Goal: Task Accomplishment & Management: Manage account settings

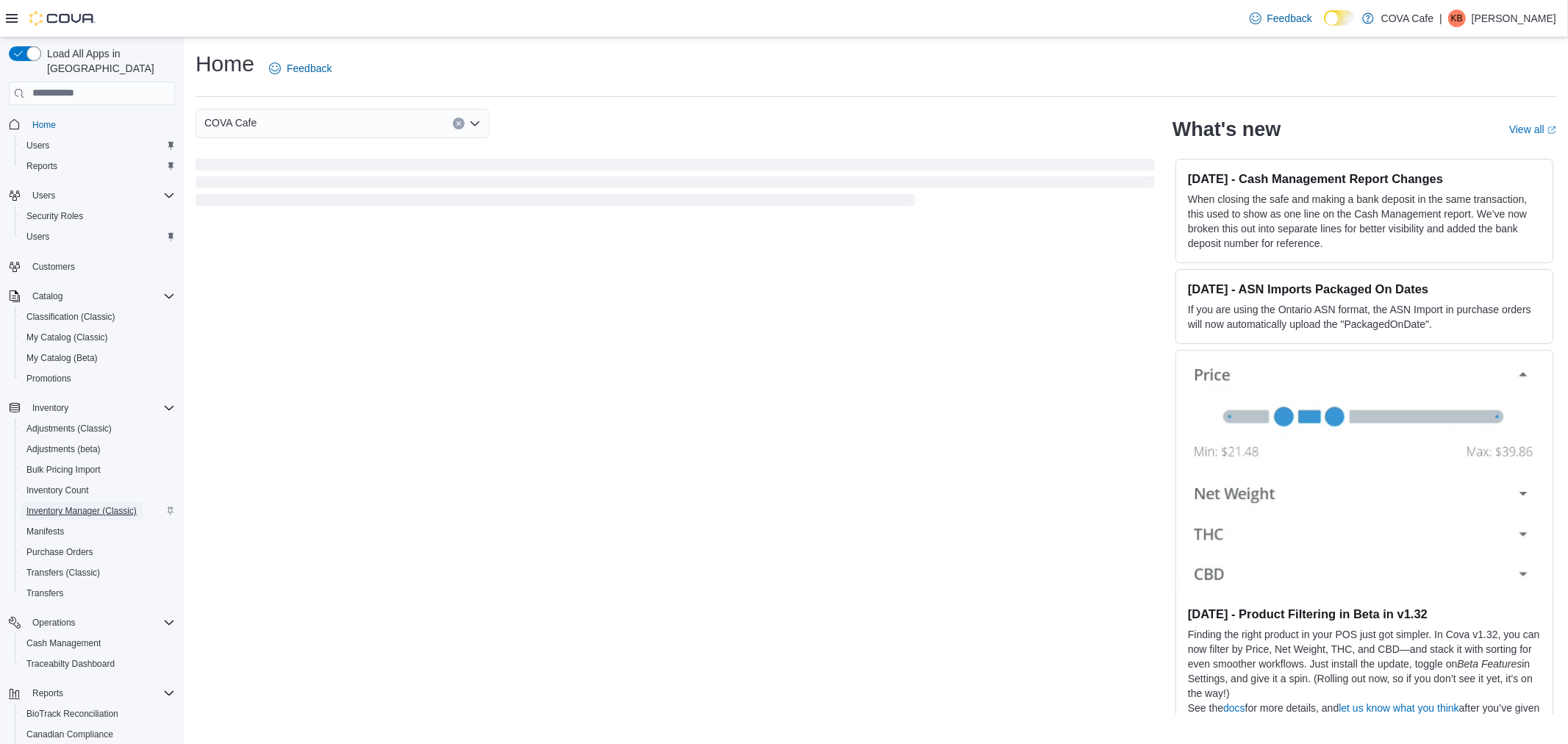
click at [129, 505] on span "Inventory Manager (Classic)" at bounding box center [81, 511] width 110 height 12
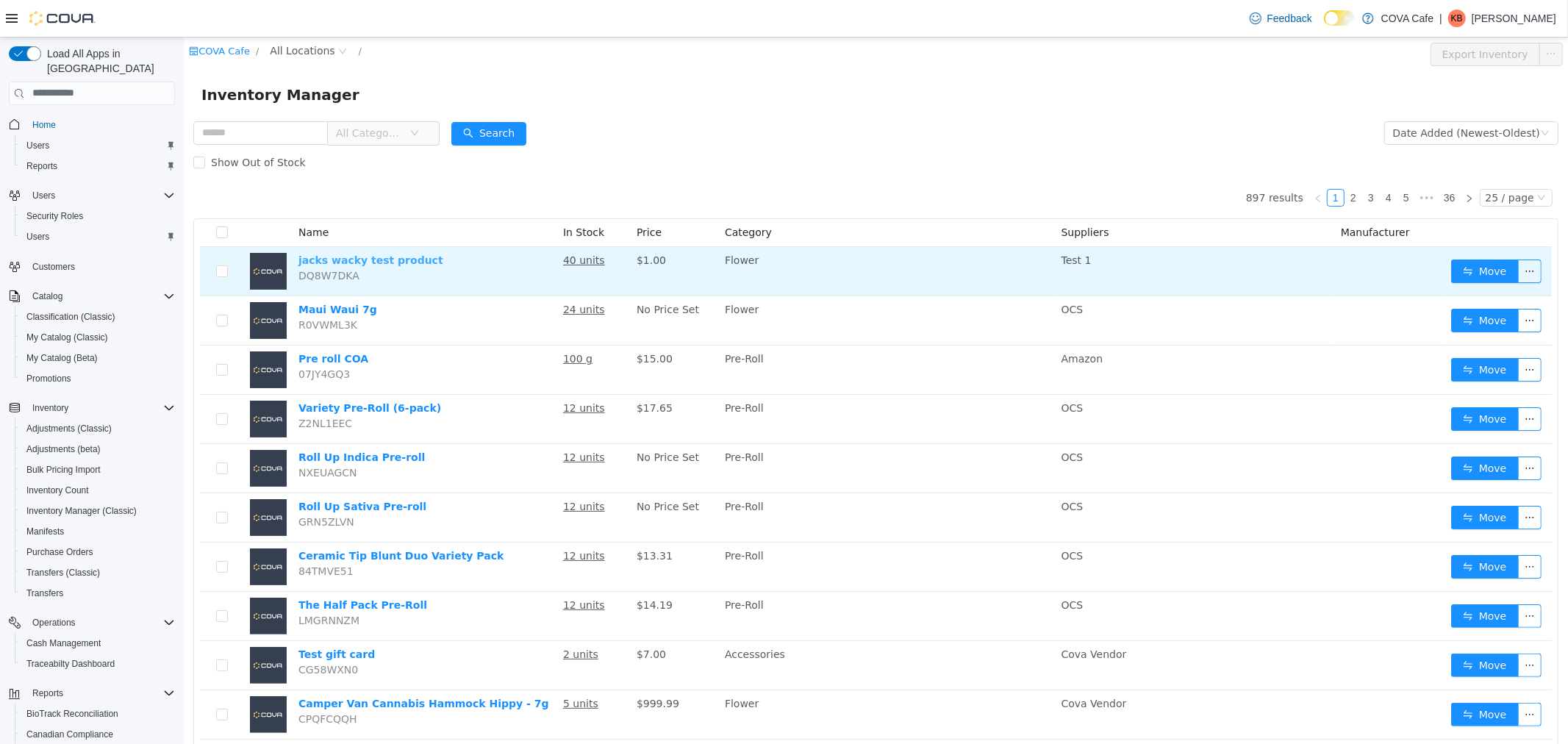
click at [378, 263] on link "jacks wacky test product" at bounding box center [369, 259] width 144 height 12
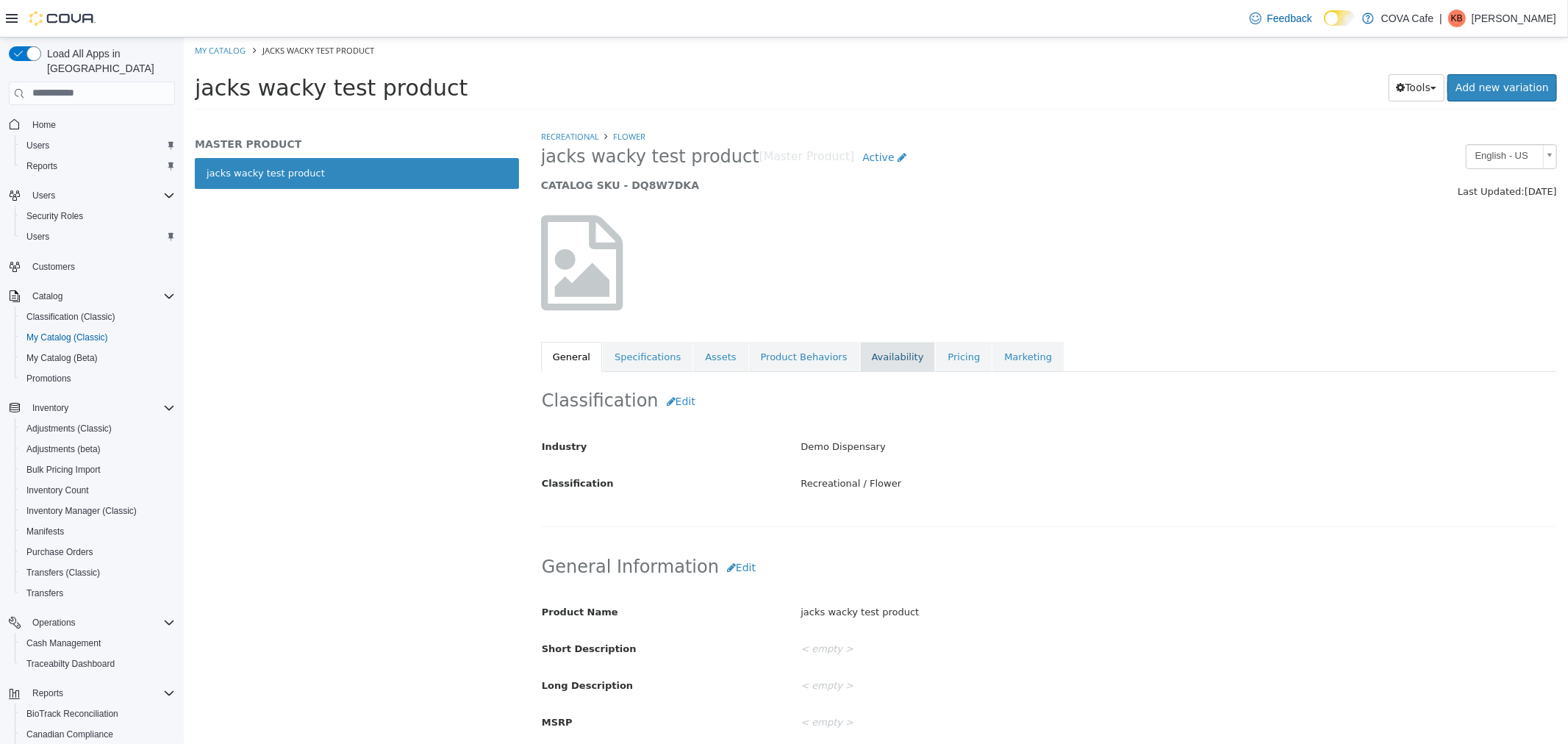
click at [875, 351] on link "Availability" at bounding box center [897, 357] width 76 height 31
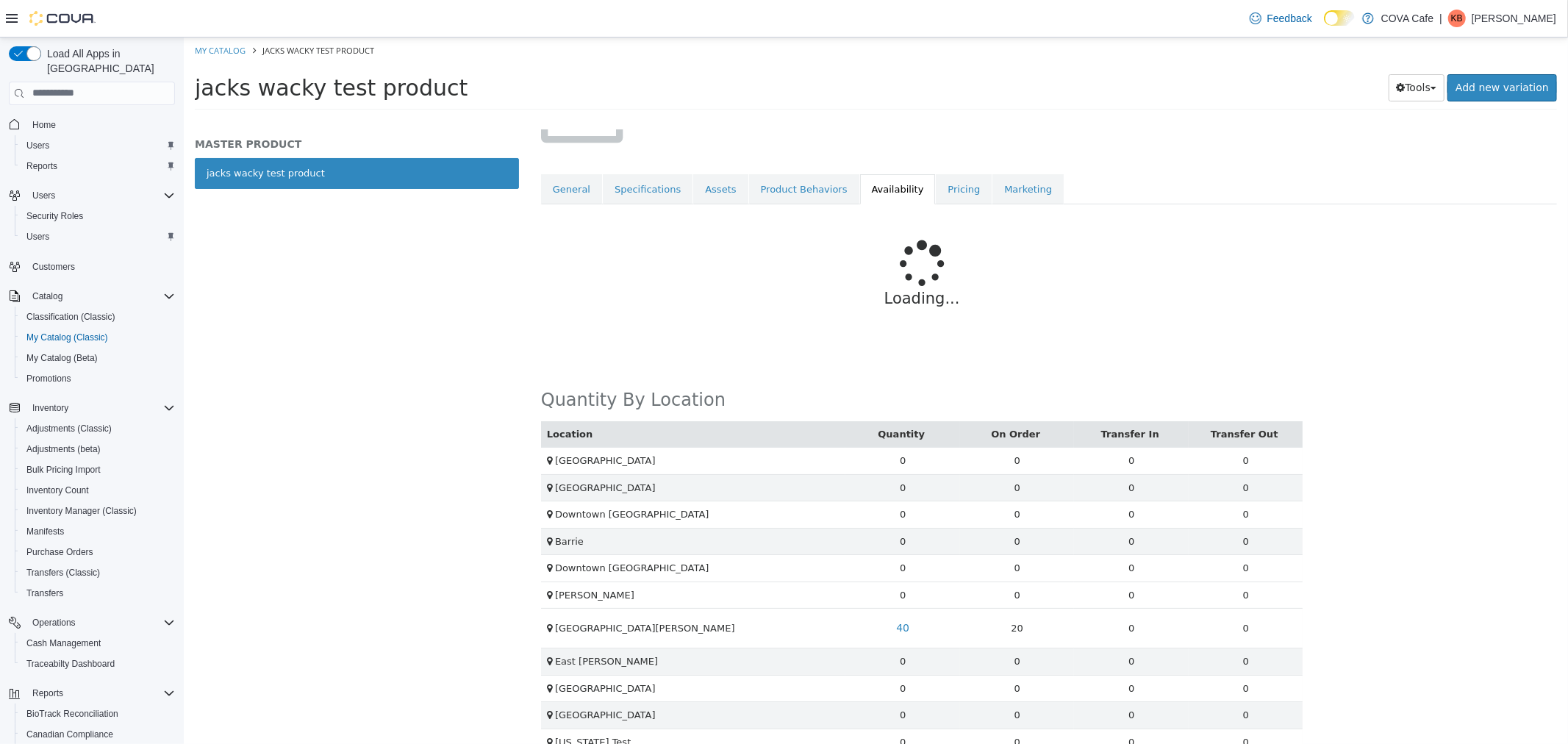
scroll to position [328, 0]
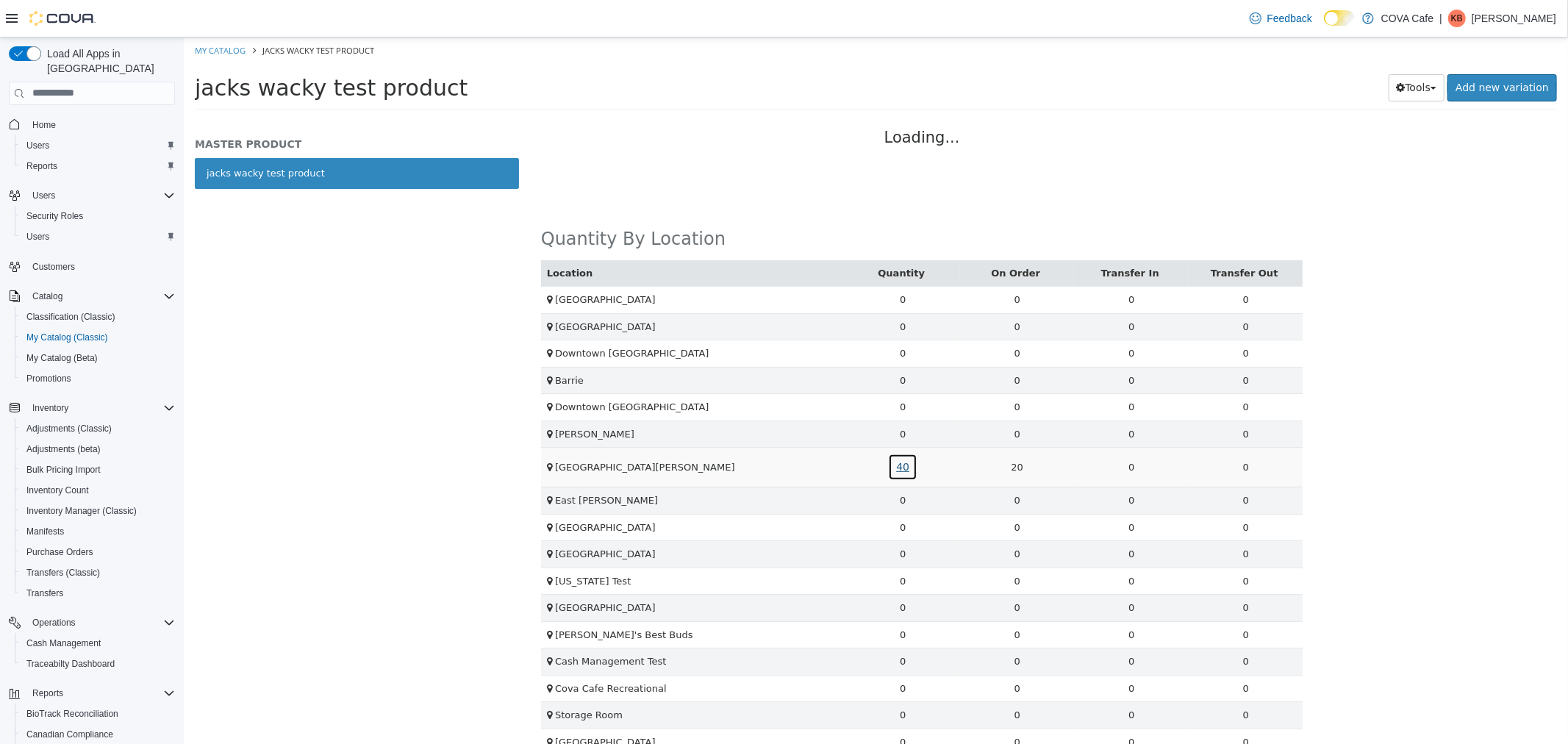
click at [898, 473] on link "40" at bounding box center [902, 466] width 29 height 27
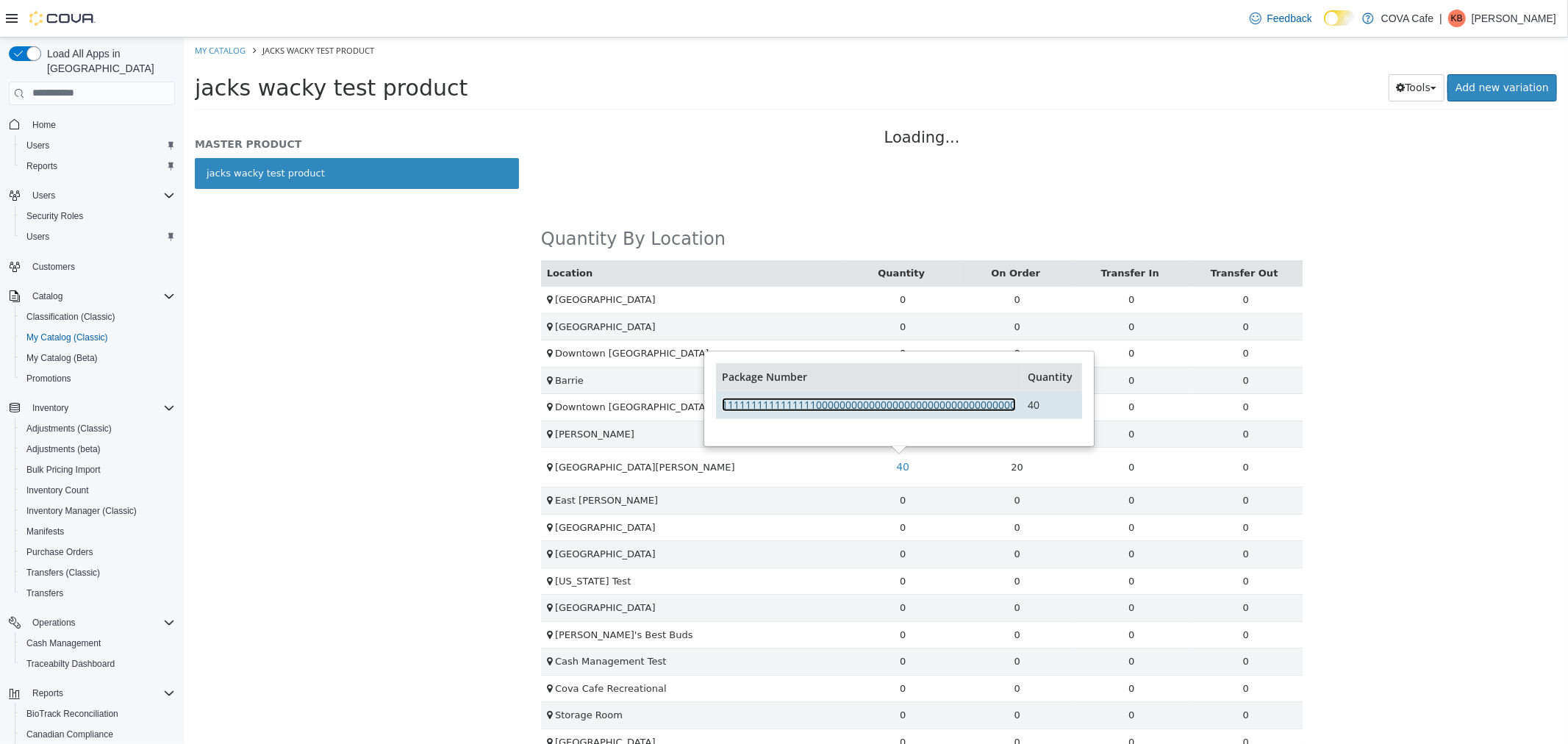
click at [889, 409] on link "11111111111111110000000000000000000000000000000000" at bounding box center [868, 404] width 294 height 14
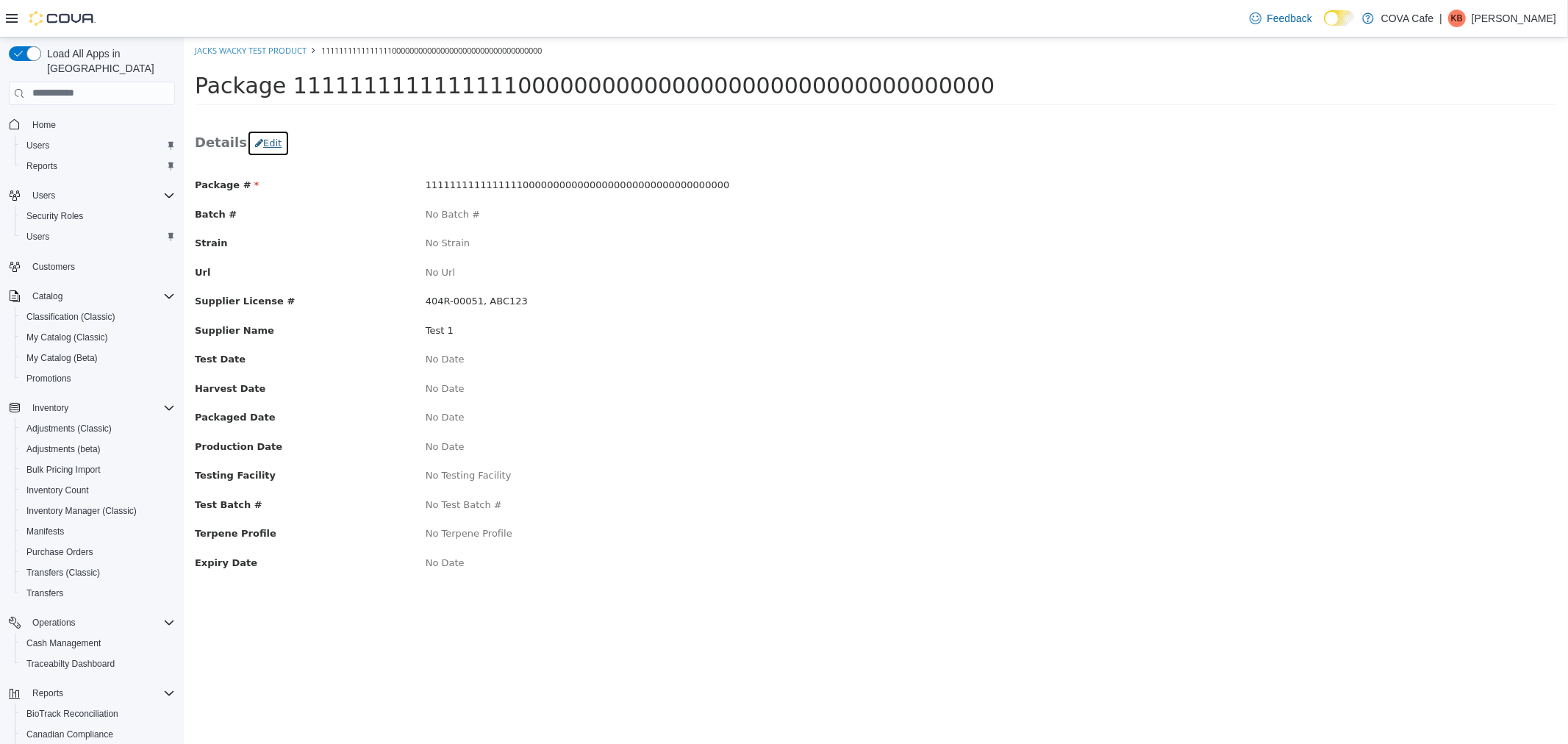
click at [266, 151] on button "Edit" at bounding box center [267, 142] width 42 height 26
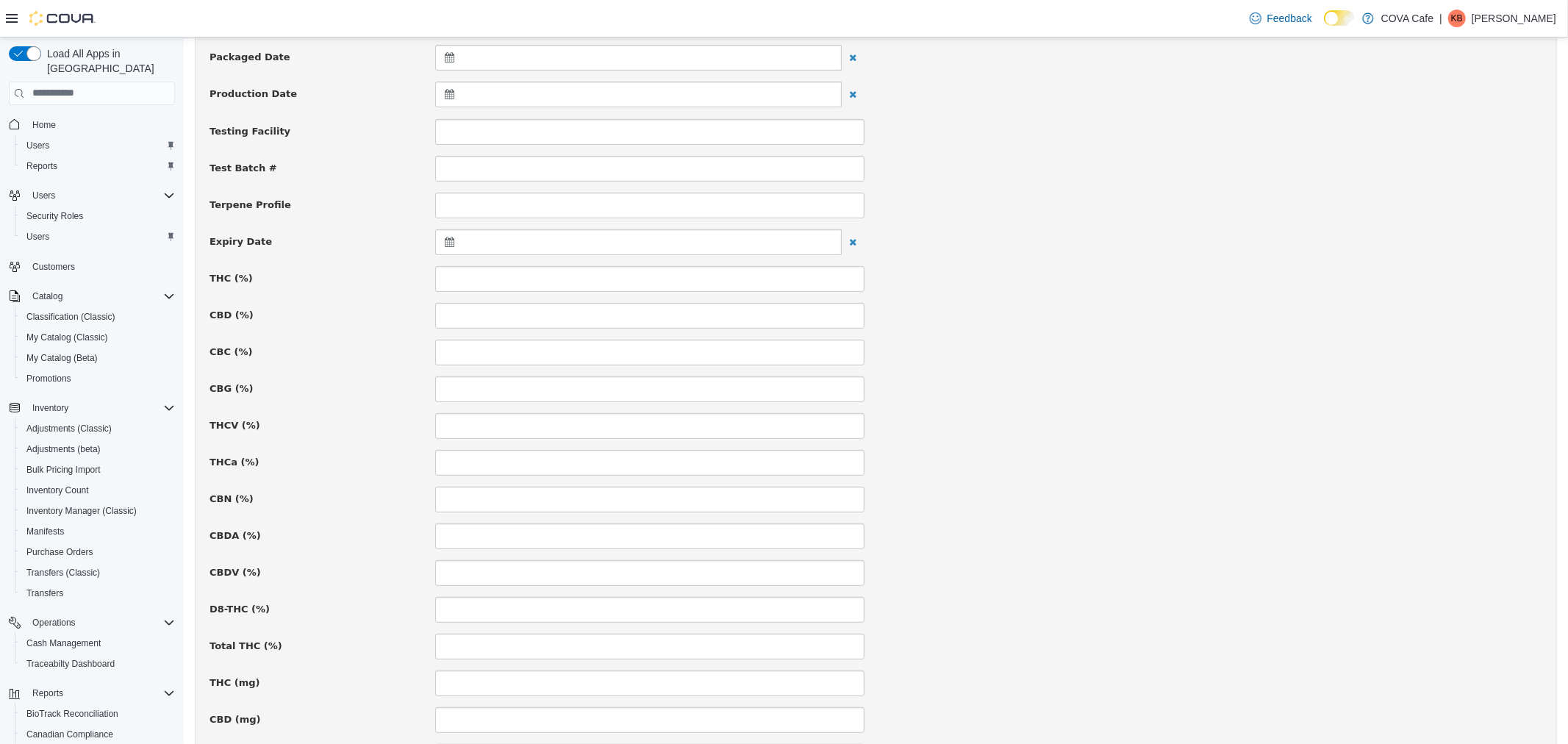
scroll to position [863, 0]
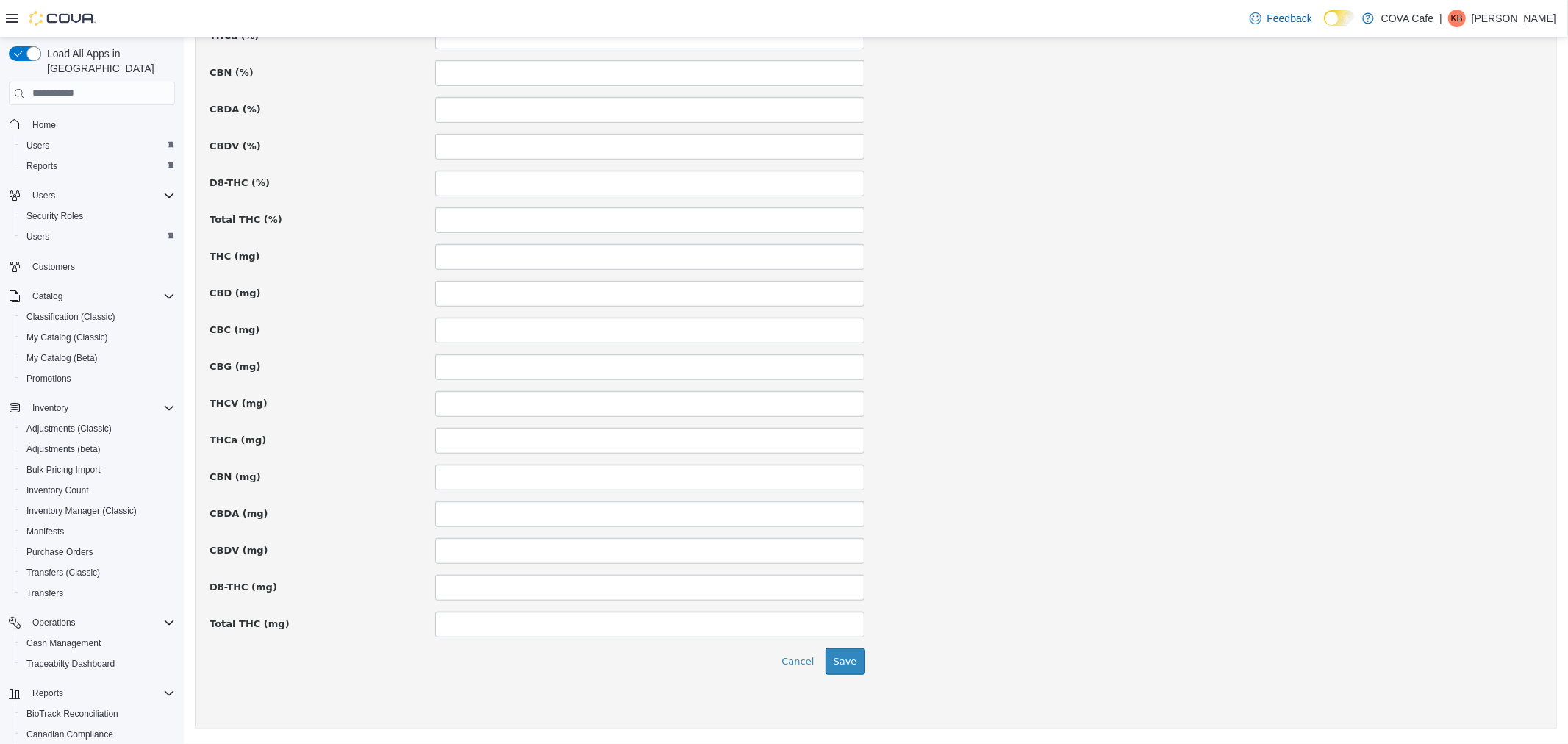
click at [471, 314] on div "**********" at bounding box center [874, 8] width 1332 height 1383
click at [494, 264] on input at bounding box center [649, 256] width 429 height 25
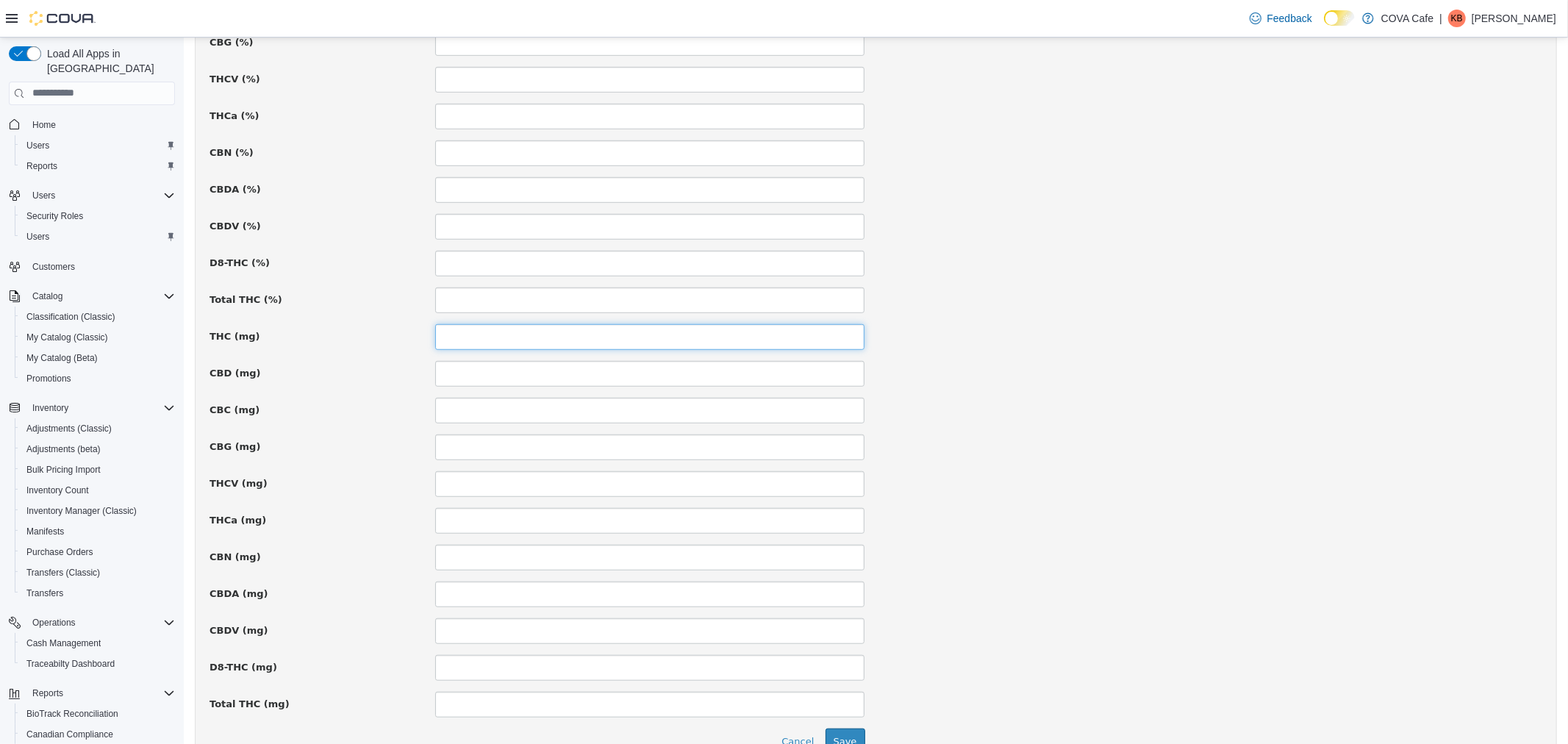
click at [479, 339] on input at bounding box center [649, 336] width 429 height 25
type input "***"
click at [399, 354] on div "**********" at bounding box center [874, 88] width 1332 height 1383
drag, startPoint x: 1502, startPoint y: 16, endPoint x: 1504, endPoint y: 29, distance: 13.2
click at [1502, 16] on div "| KB Kenneth B" at bounding box center [1497, 18] width 117 height 18
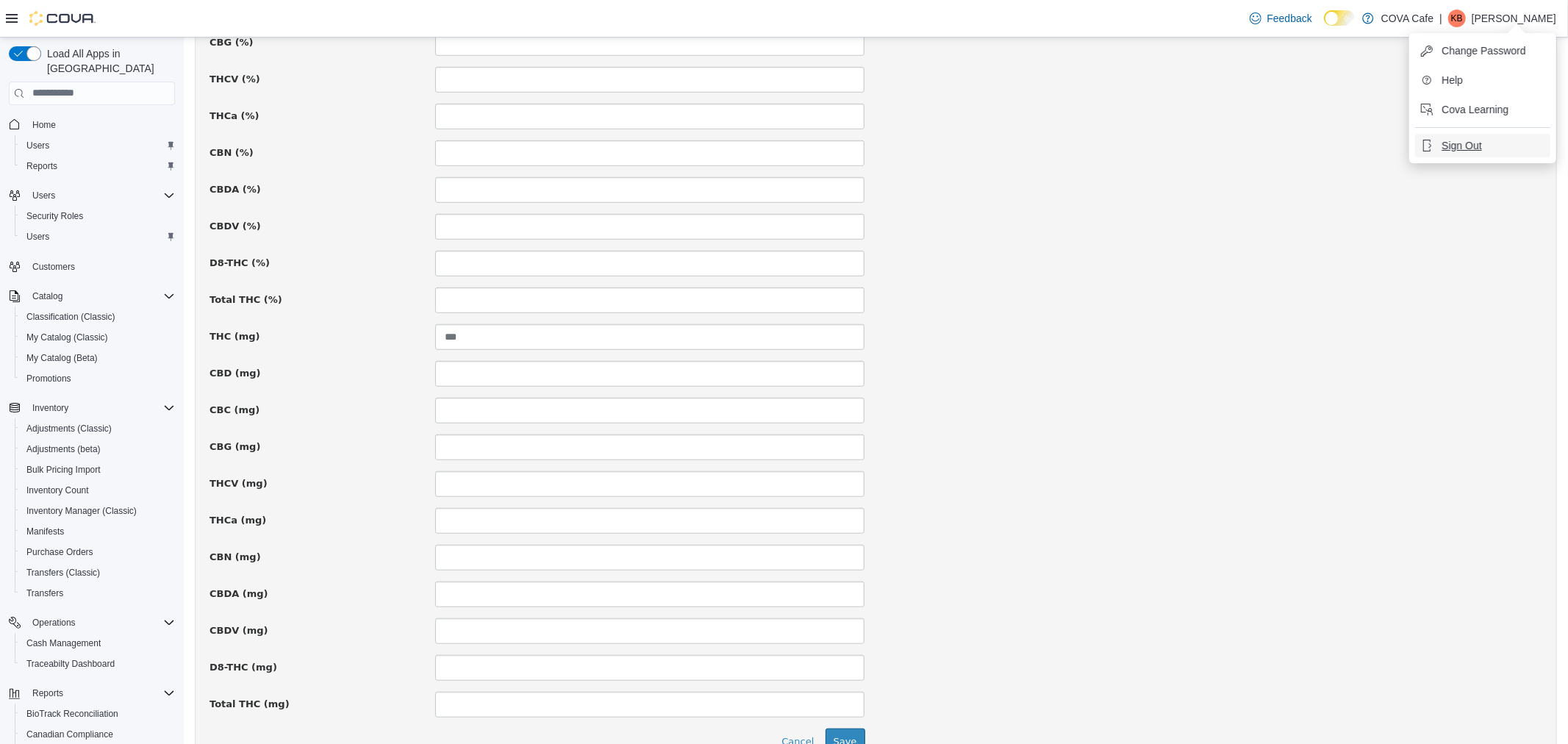
click at [1478, 141] on span "Sign Out" at bounding box center [1461, 145] width 39 height 15
